Goal: Task Accomplishment & Management: Complete application form

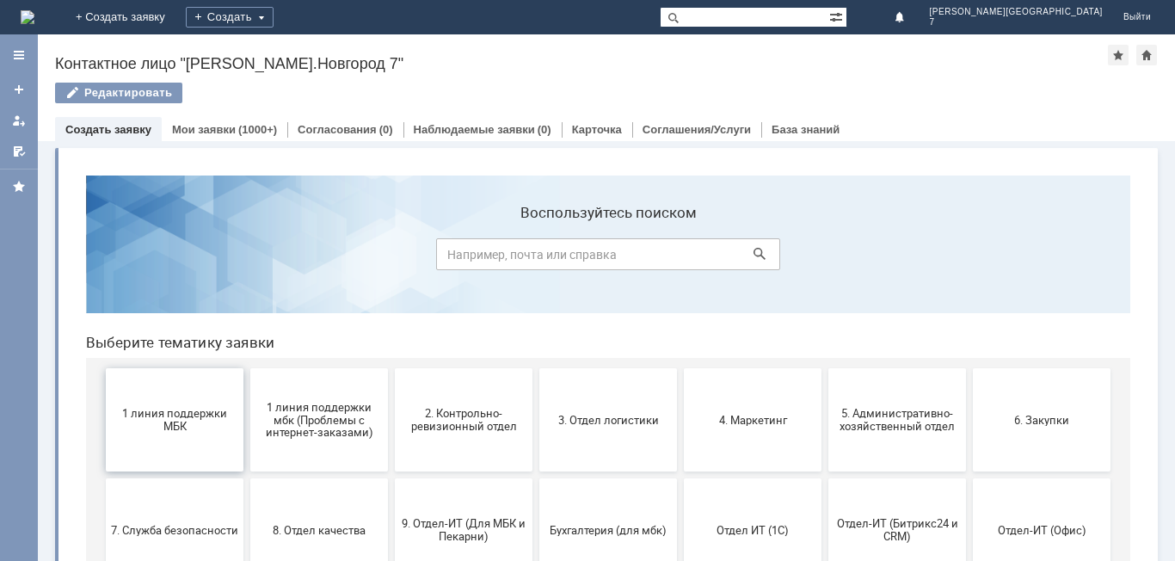
click at [155, 236] on button "1 линия поддержки МБК" at bounding box center [175, 419] width 138 height 103
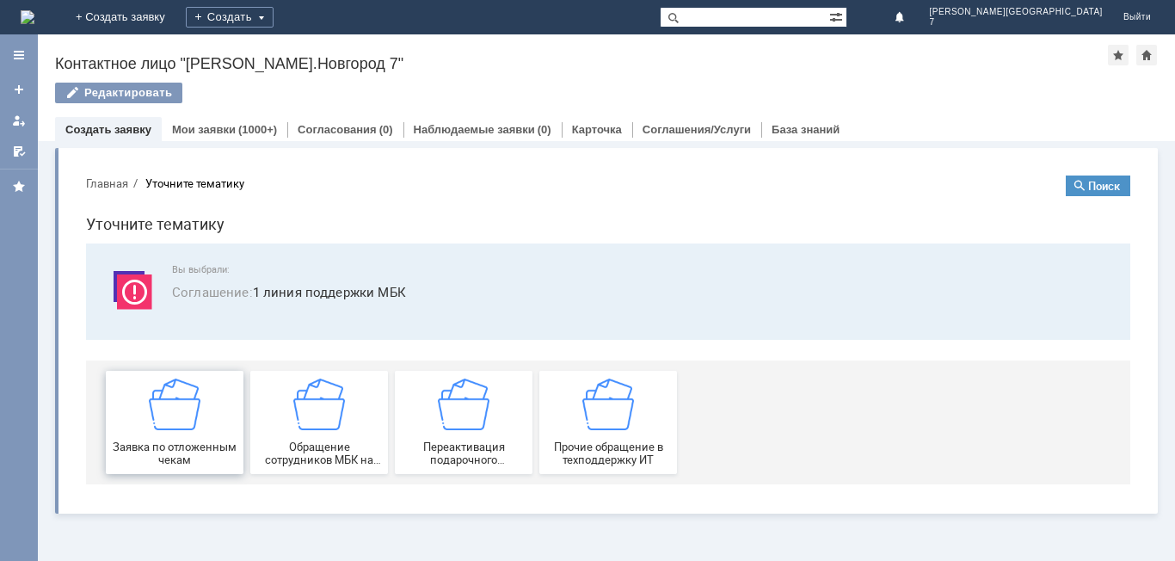
click at [183, 236] on img at bounding box center [175, 404] width 52 height 52
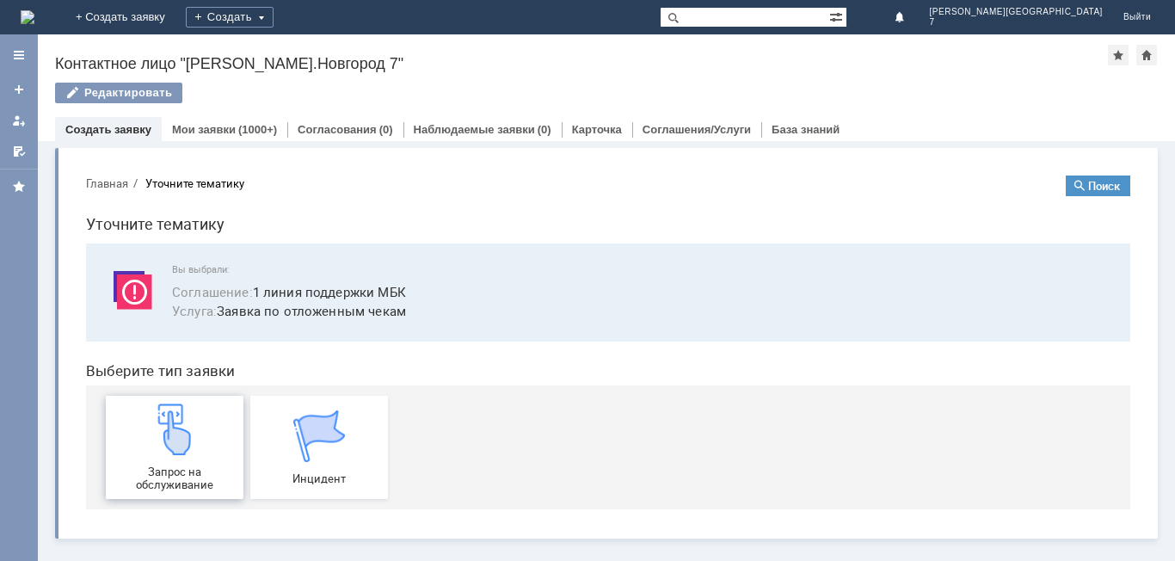
click at [189, 236] on img at bounding box center [175, 429] width 52 height 52
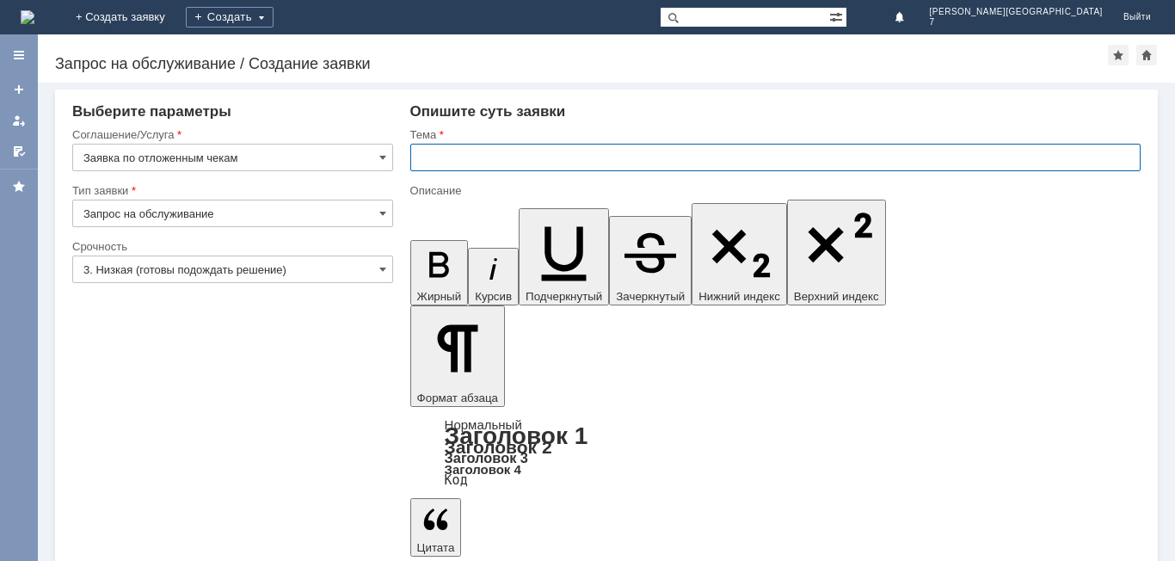
click at [553, 160] on input "text" at bounding box center [775, 158] width 730 height 28
type input "Отложенные чеки НН7"
